Goal: Task Accomplishment & Management: Complete application form

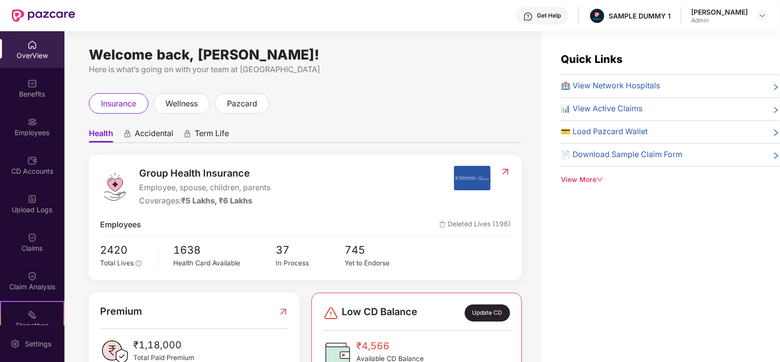
scroll to position [243, 0]
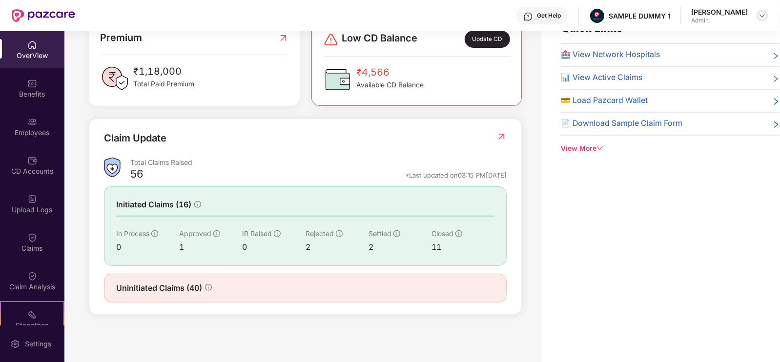
click at [762, 18] on img at bounding box center [763, 16] width 8 height 8
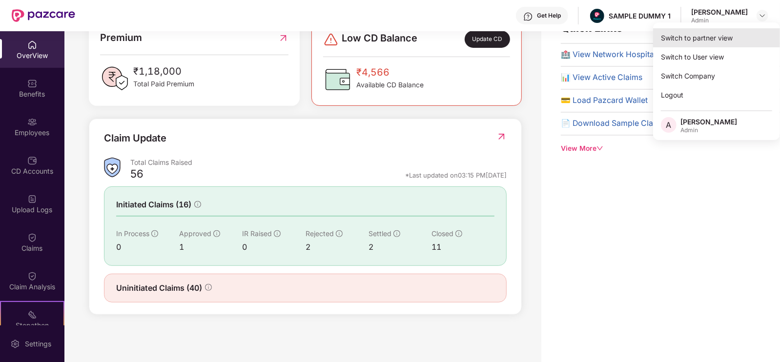
click at [686, 42] on div "Switch to partner view" at bounding box center [716, 37] width 127 height 19
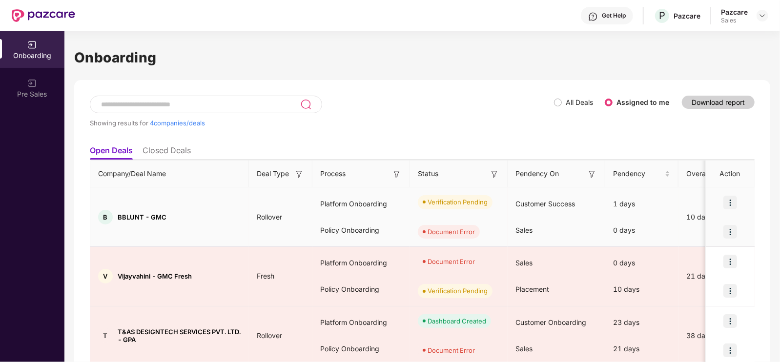
click at [735, 201] on img at bounding box center [731, 203] width 14 height 14
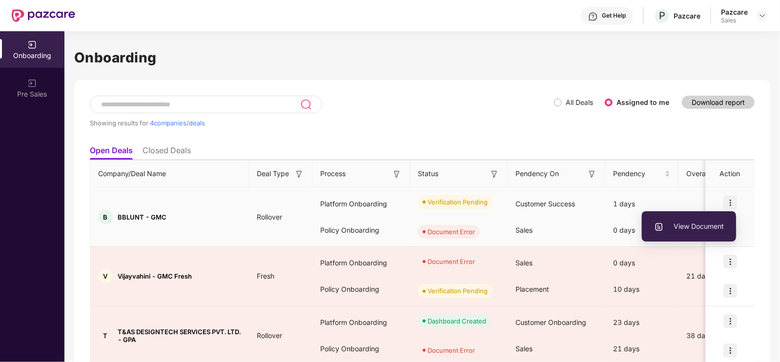
click at [687, 220] on li "View Document" at bounding box center [689, 226] width 94 height 21
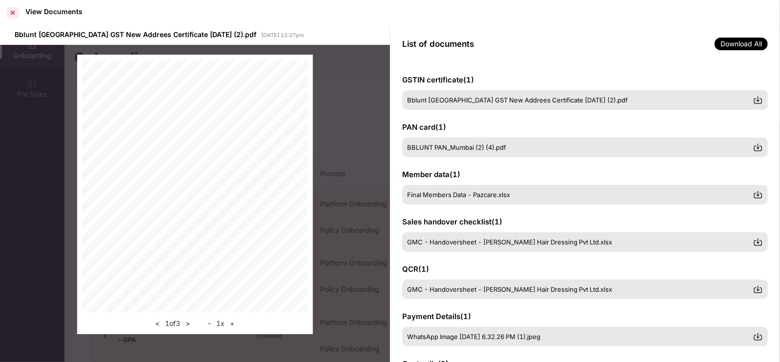
click at [15, 5] on div at bounding box center [13, 13] width 16 height 16
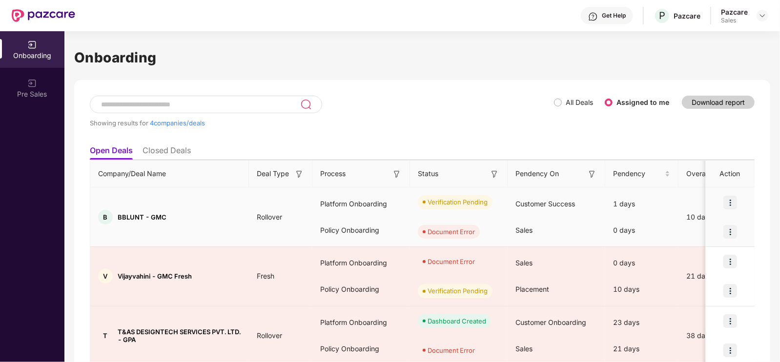
click at [728, 233] on img at bounding box center [731, 232] width 14 height 14
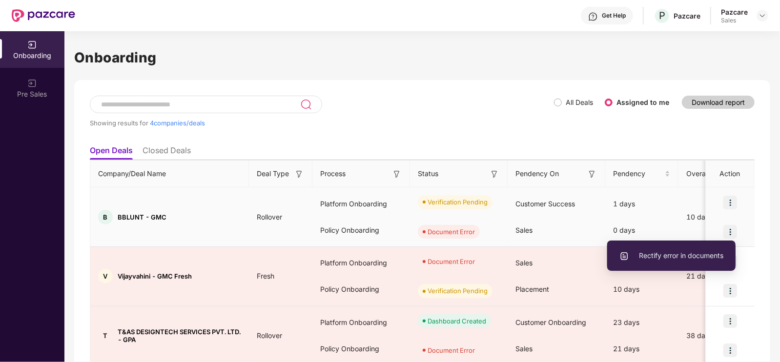
click at [650, 253] on span "Rectify error in documents" at bounding box center [672, 255] width 104 height 11
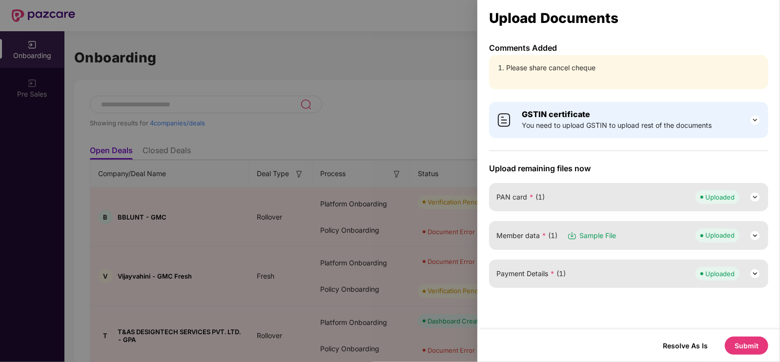
click at [754, 344] on button "Submit" at bounding box center [746, 346] width 43 height 18
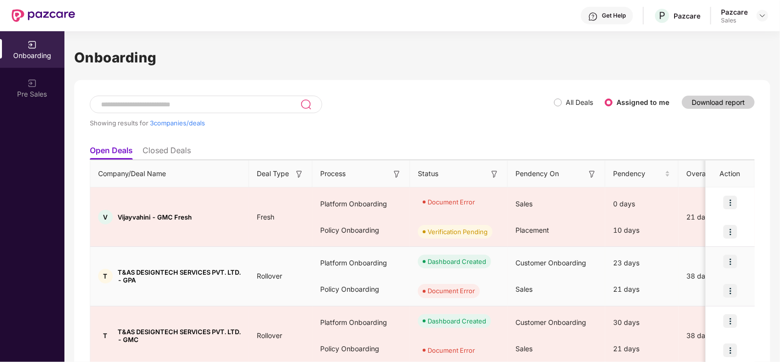
scroll to position [39, 0]
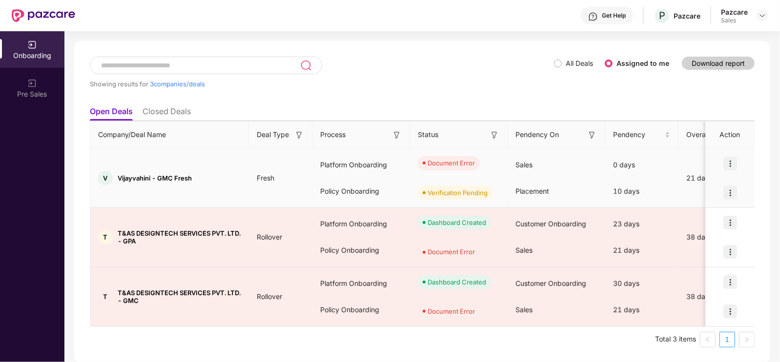
click at [730, 166] on img at bounding box center [731, 164] width 14 height 14
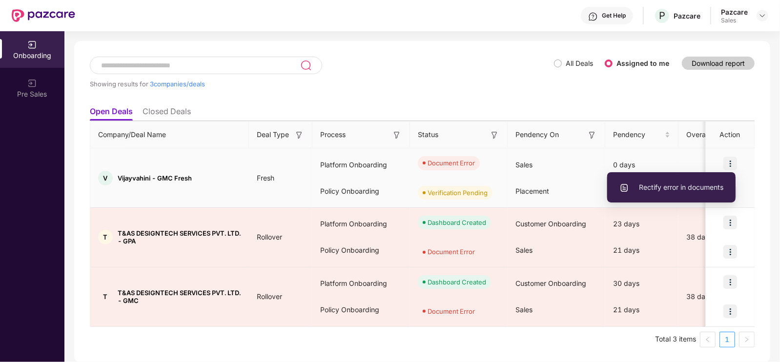
click at [641, 194] on li "Rectify error in documents" at bounding box center [671, 187] width 128 height 21
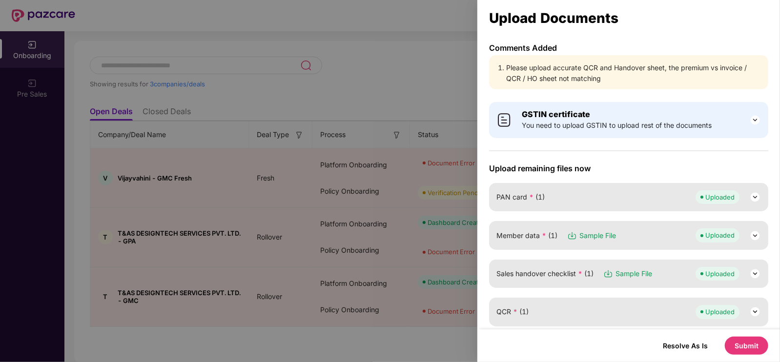
click at [550, 65] on li "Please upload accurate QCR and Handover sheet, the premium vs invoice / QCR / H…" at bounding box center [633, 72] width 255 height 21
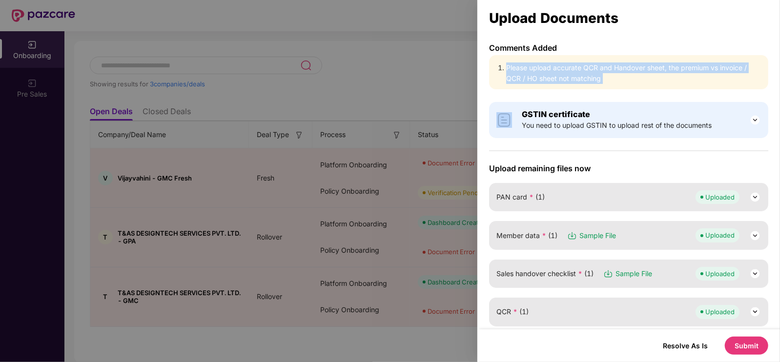
click at [550, 65] on li "Please upload accurate QCR and Handover sheet, the premium vs invoice / QCR / H…" at bounding box center [633, 72] width 255 height 21
click at [640, 64] on li "Please upload accurate QCR and Handover sheet, the premium vs invoice / QCR / H…" at bounding box center [633, 72] width 255 height 21
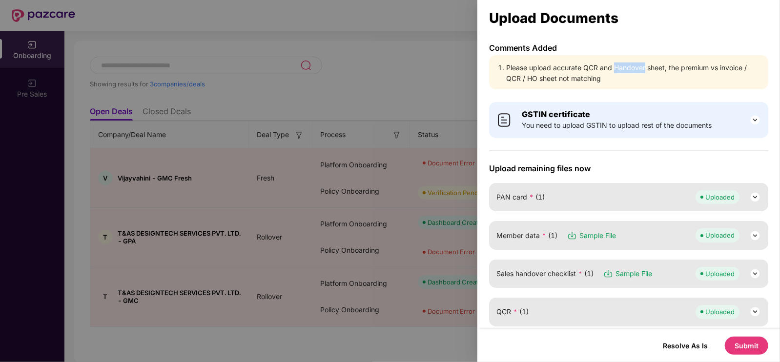
click at [640, 64] on li "Please upload accurate QCR and Handover sheet, the premium vs invoice / QCR / H…" at bounding box center [633, 72] width 255 height 21
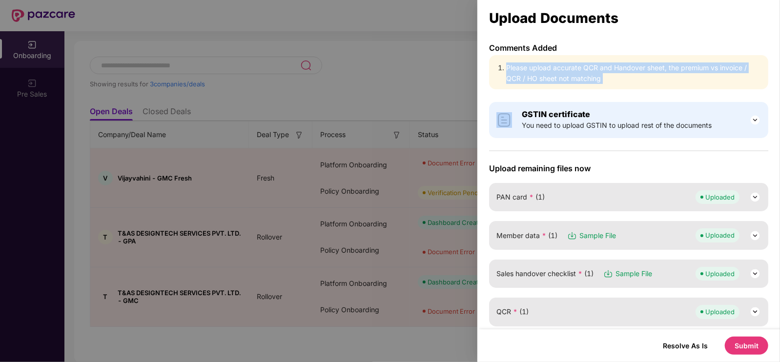
click at [640, 64] on li "Please upload accurate QCR and Handover sheet, the premium vs invoice / QCR / H…" at bounding box center [633, 72] width 255 height 21
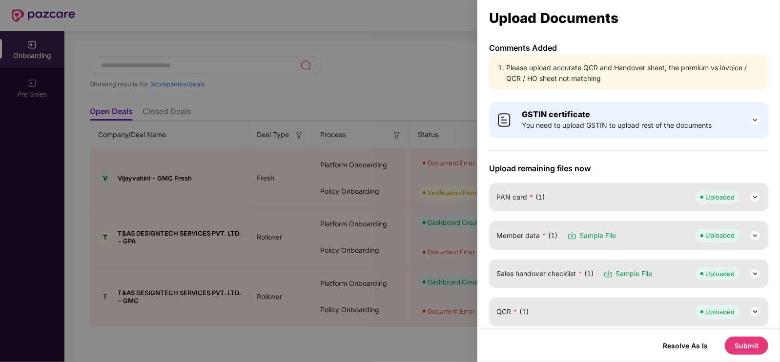
click at [405, 84] on div at bounding box center [390, 181] width 780 height 362
